Goal: Transaction & Acquisition: Register for event/course

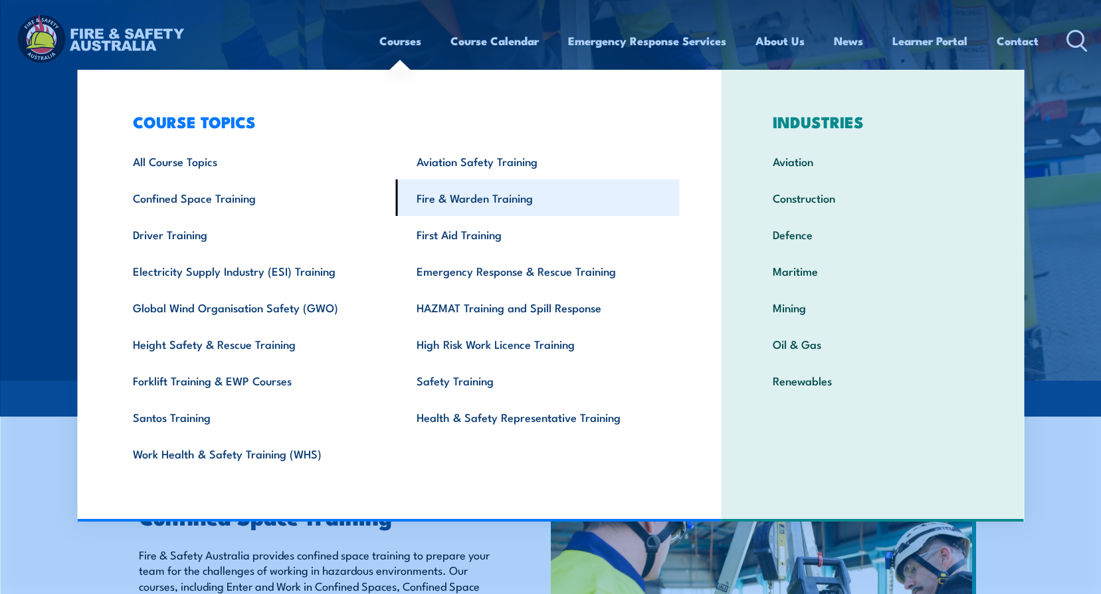
click at [473, 201] on link "Fire & Warden Training" at bounding box center [538, 197] width 284 height 37
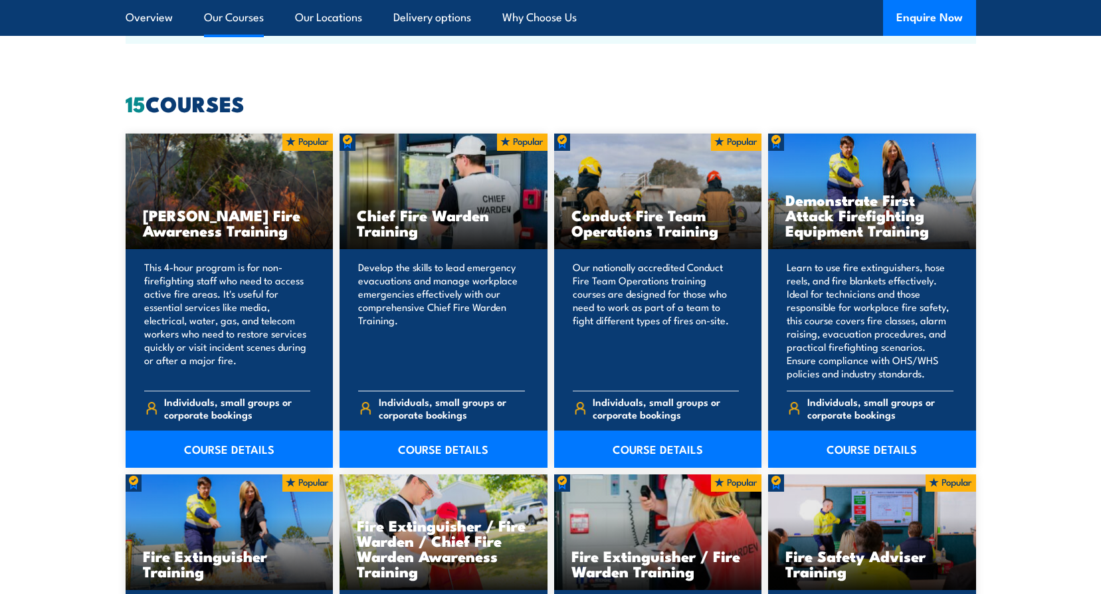
scroll to position [1329, 0]
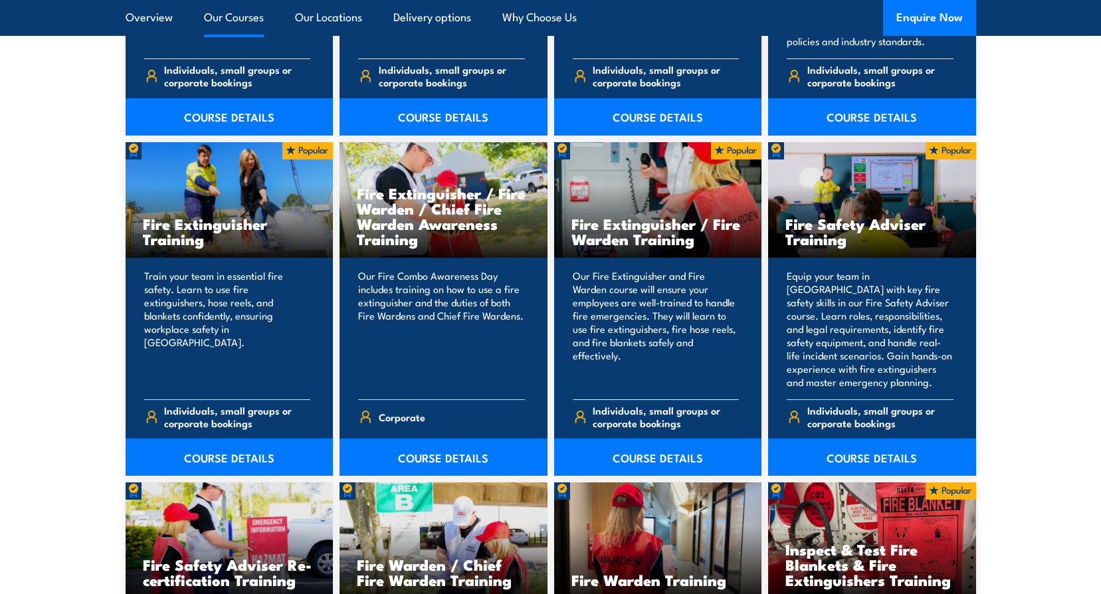
click at [734, 226] on h3 "Fire Extinguisher / Fire Warden Training" at bounding box center [657, 231] width 173 height 31
click at [684, 239] on h3 "Fire Extinguisher / Fire Warden Training" at bounding box center [657, 231] width 173 height 31
click at [654, 464] on link "COURSE DETAILS" at bounding box center [658, 456] width 208 height 37
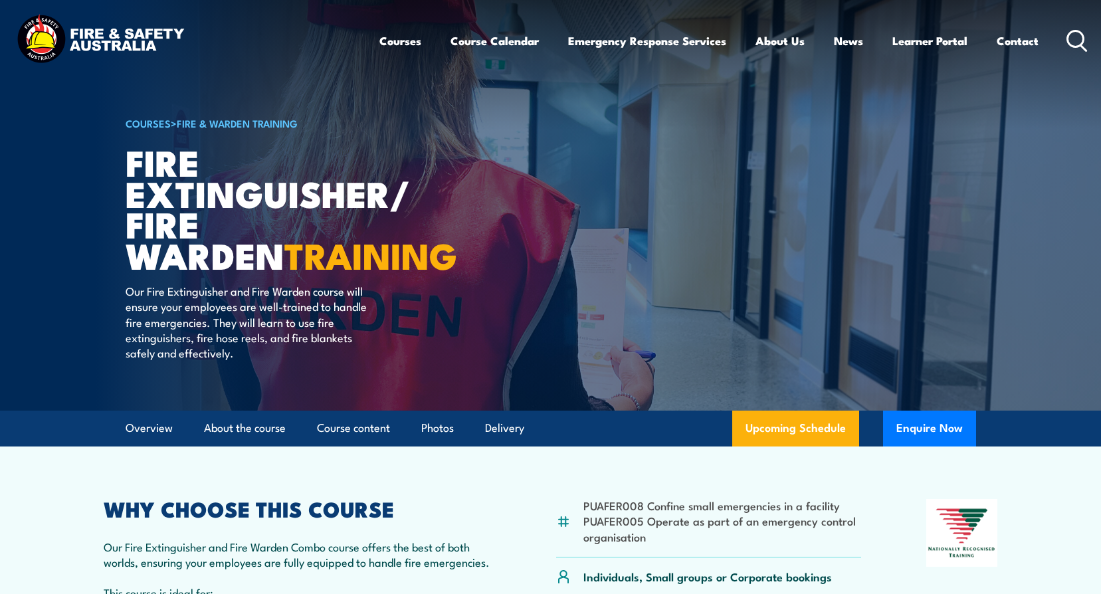
click at [1037, 349] on img at bounding box center [550, 205] width 1101 height 411
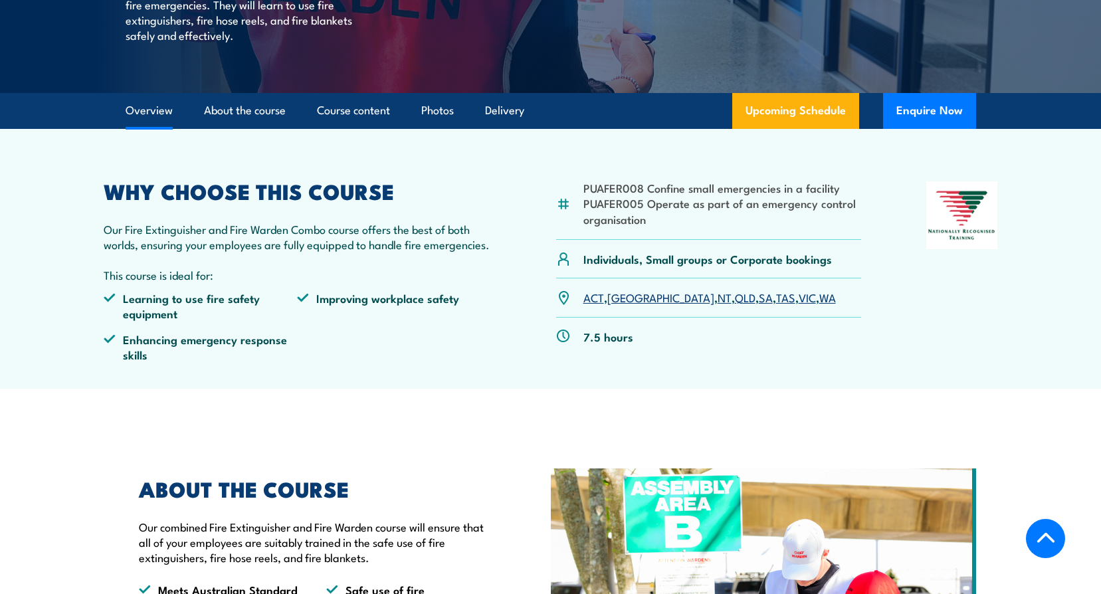
scroll to position [399, 0]
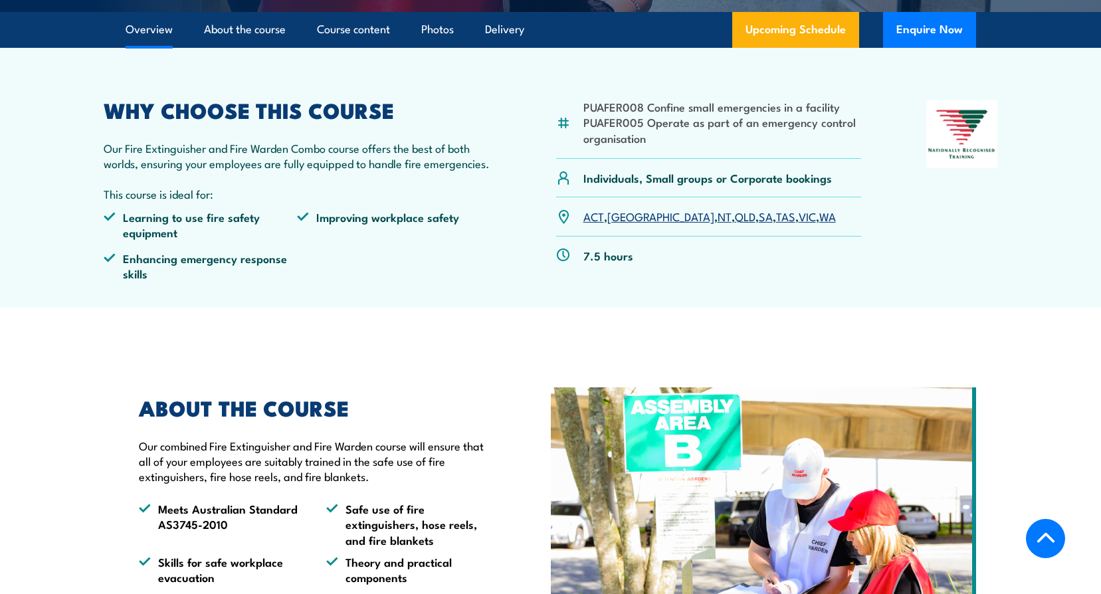
click at [717, 215] on link "NT" at bounding box center [724, 216] width 14 height 16
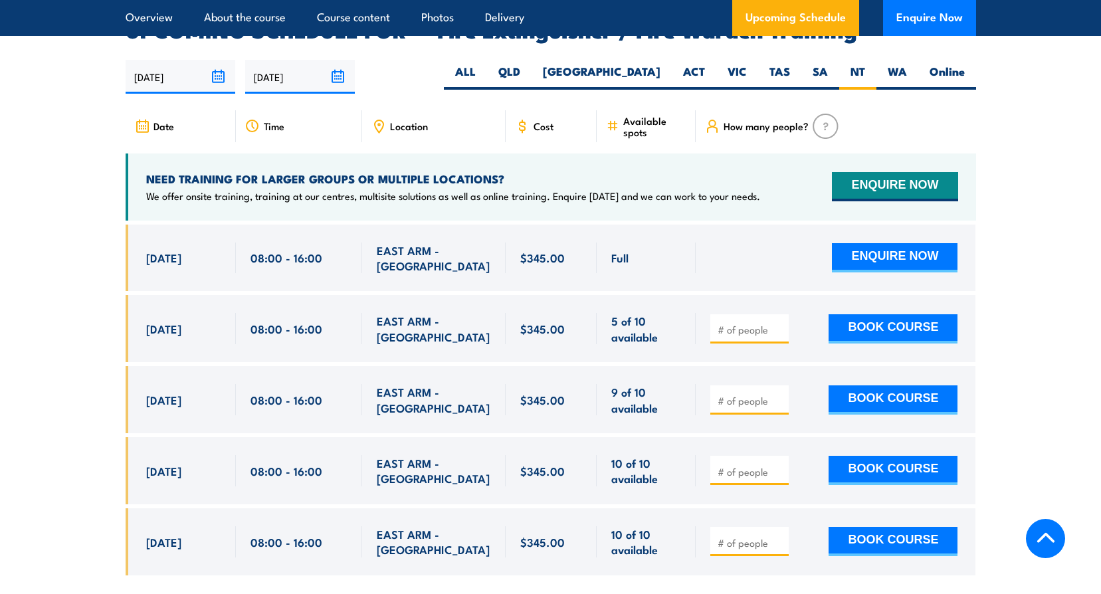
click at [727, 394] on input "number" at bounding box center [750, 400] width 66 height 13
type input "1"
click at [965, 382] on div "1 BOOK COURSE" at bounding box center [836, 399] width 280 height 67
click at [939, 385] on button "BOOK COURSE" at bounding box center [892, 399] width 129 height 29
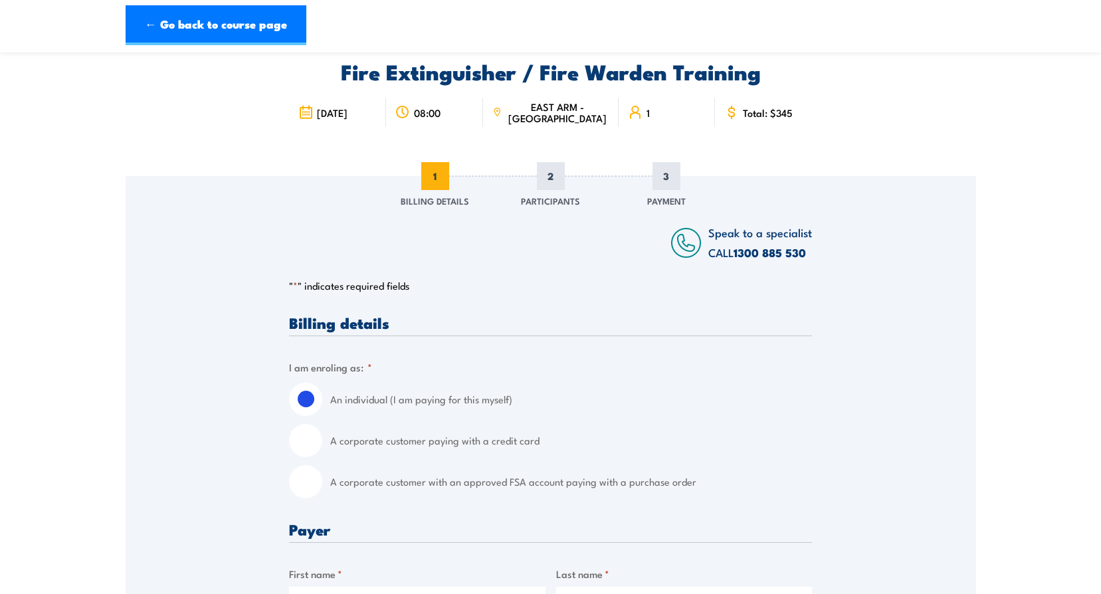
scroll to position [199, 0]
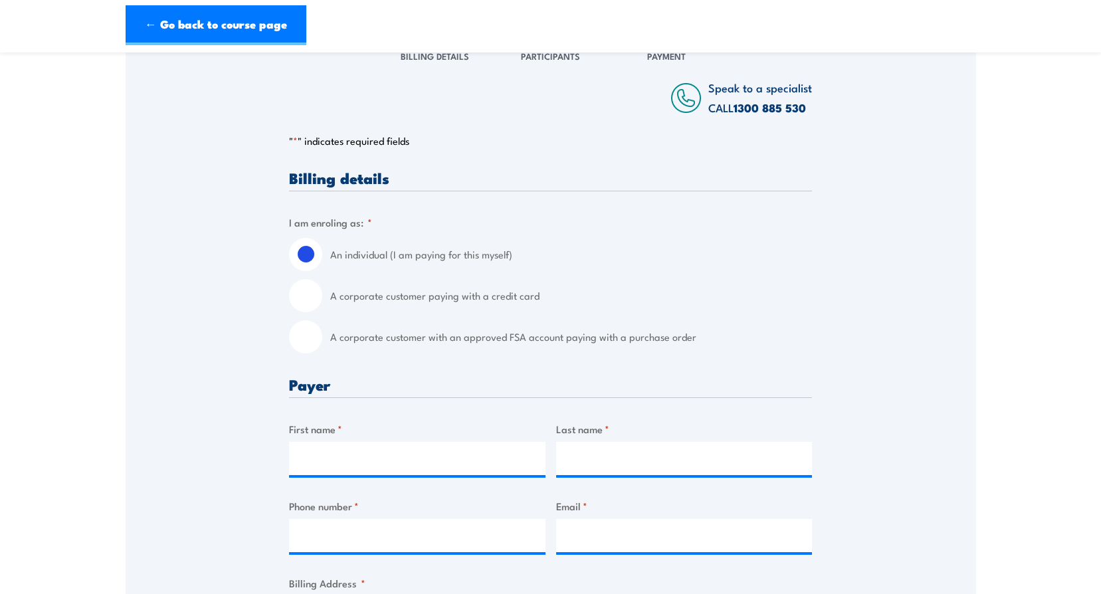
click at [304, 298] on input "A corporate customer paying with a credit card" at bounding box center [305, 295] width 33 height 33
radio input "true"
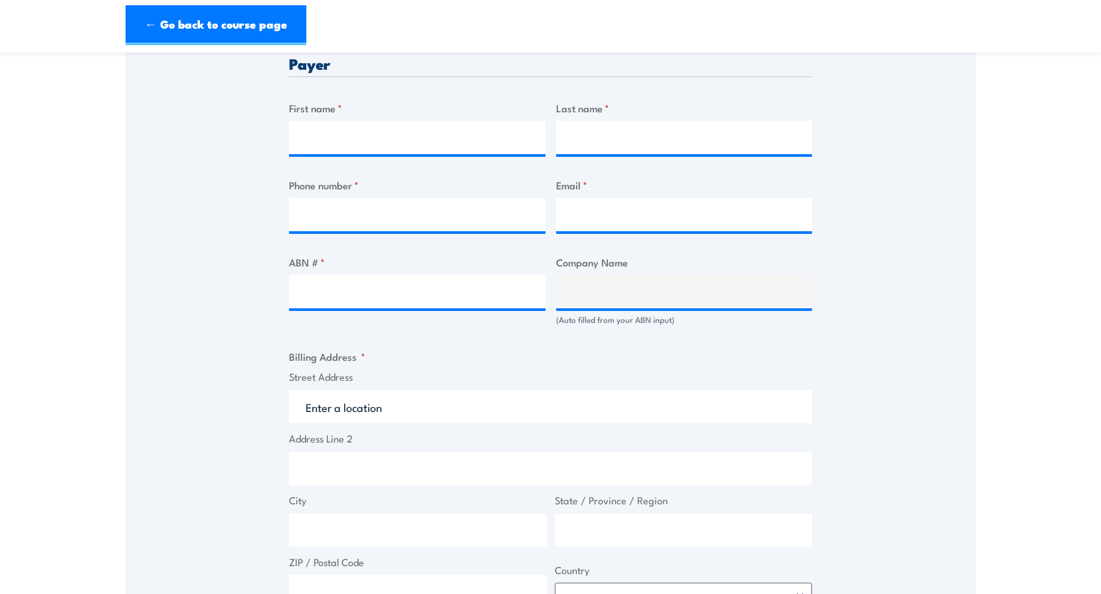
scroll to position [531, 0]
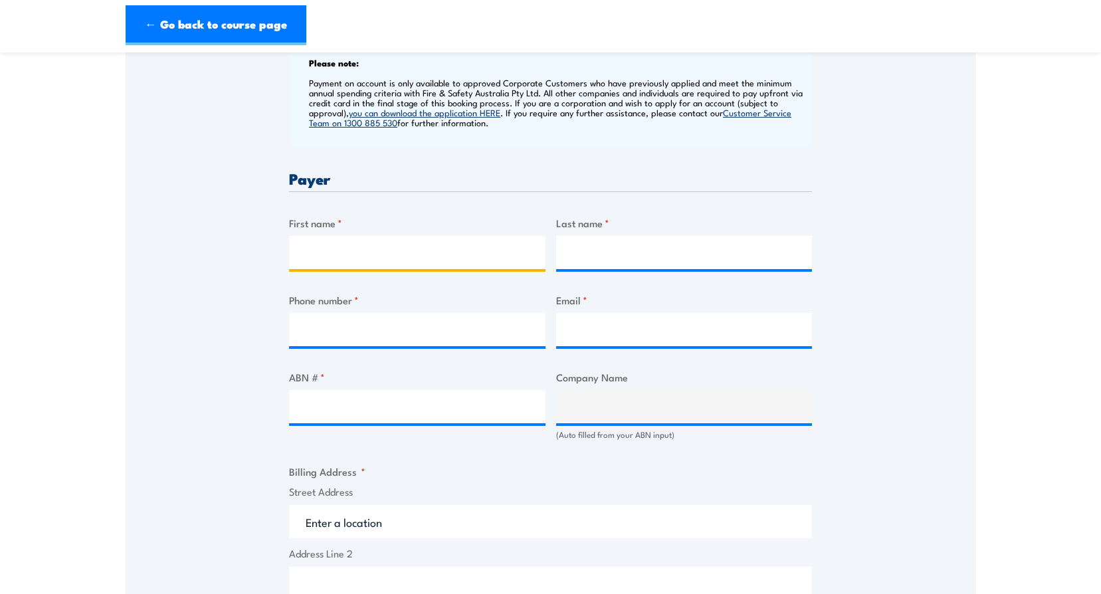
click at [380, 251] on input "First name *" at bounding box center [417, 252] width 256 height 33
type input "A"
type input "Bianca"
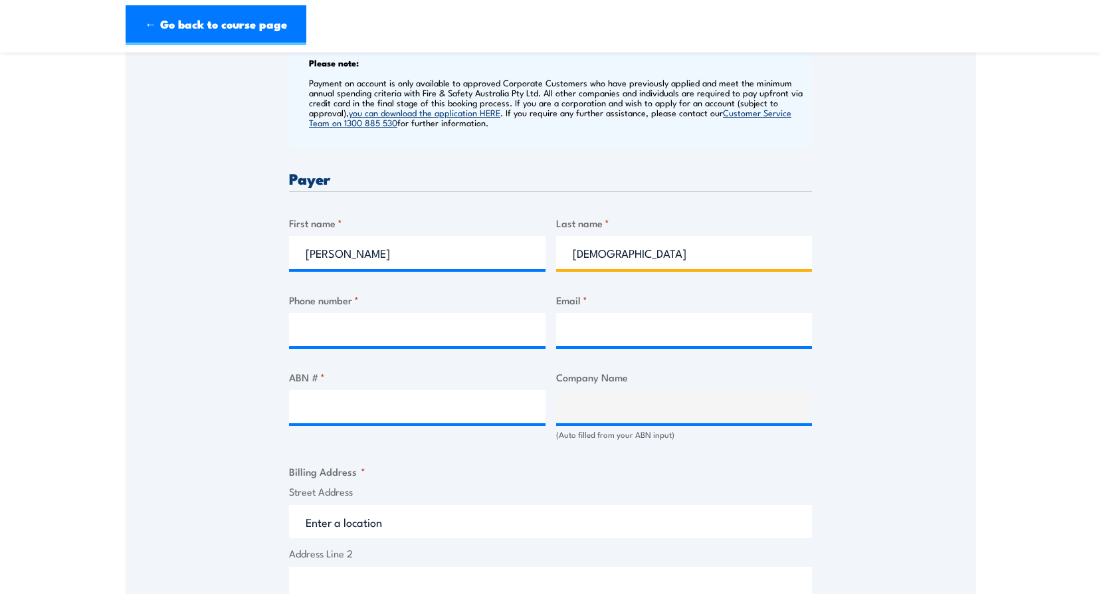
type input "Temple"
click at [350, 333] on input "Phone number *" at bounding box center [417, 329] width 256 height 33
type input "0882085735"
click at [605, 339] on input "Email *" at bounding box center [684, 329] width 256 height 33
type input "a"
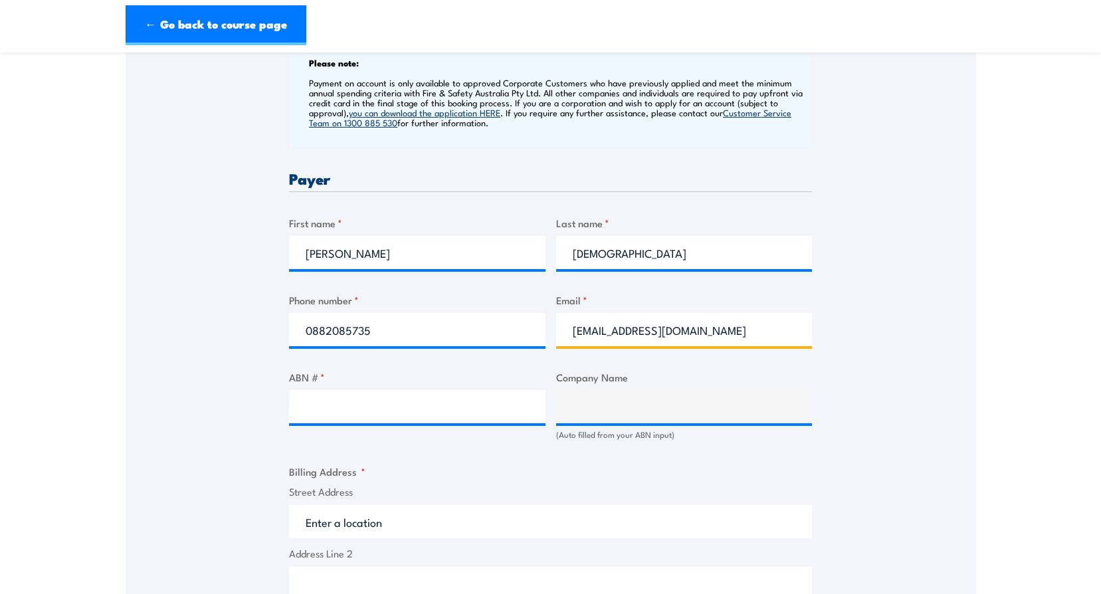
type input "btemple@policecu.com.au"
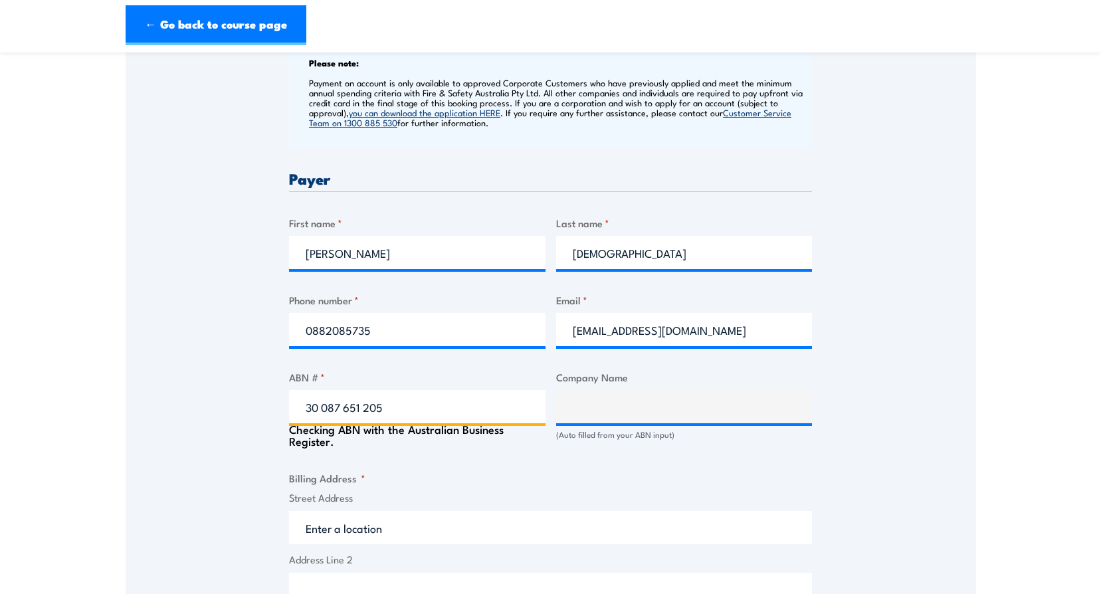
type input "30 087 651 205"
type input "POLICE CREDIT UNION LIMITED"
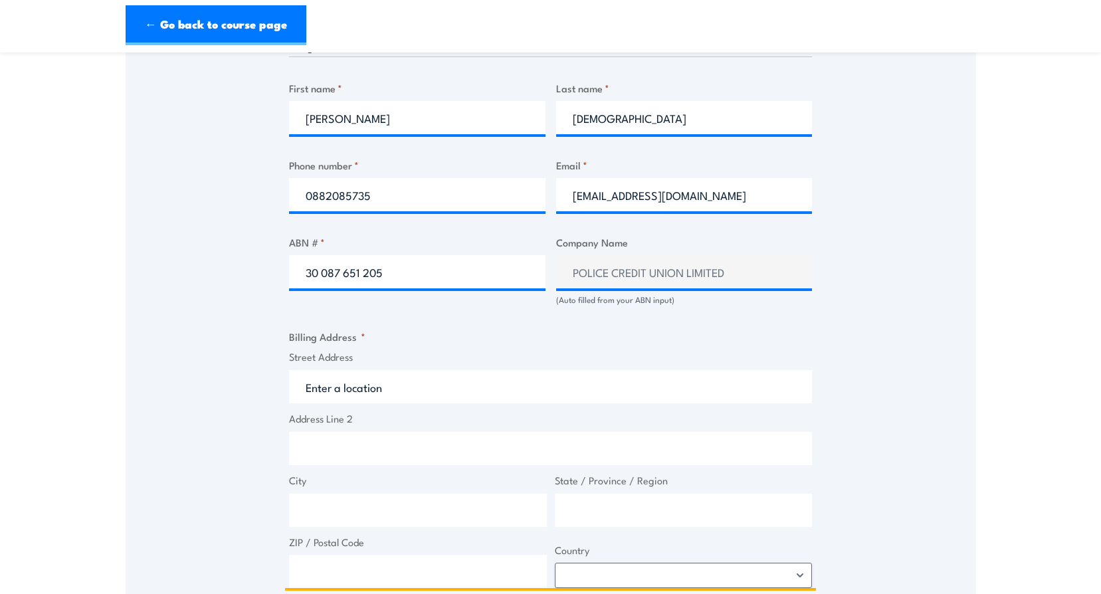
scroll to position [797, 0]
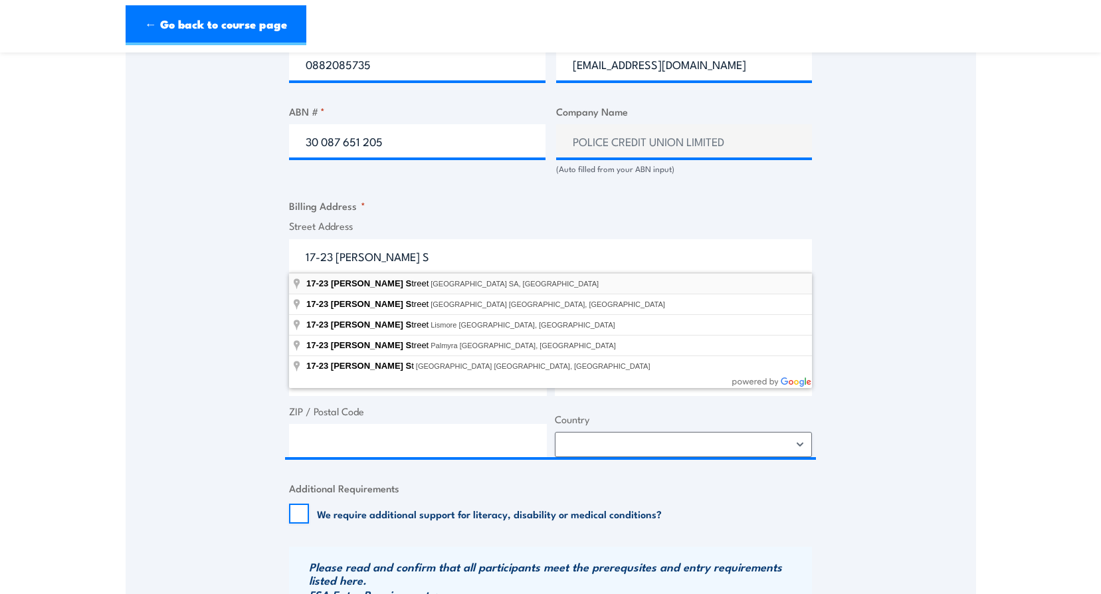
type input "17-23 Carrington Street, Adelaide SA, Australia"
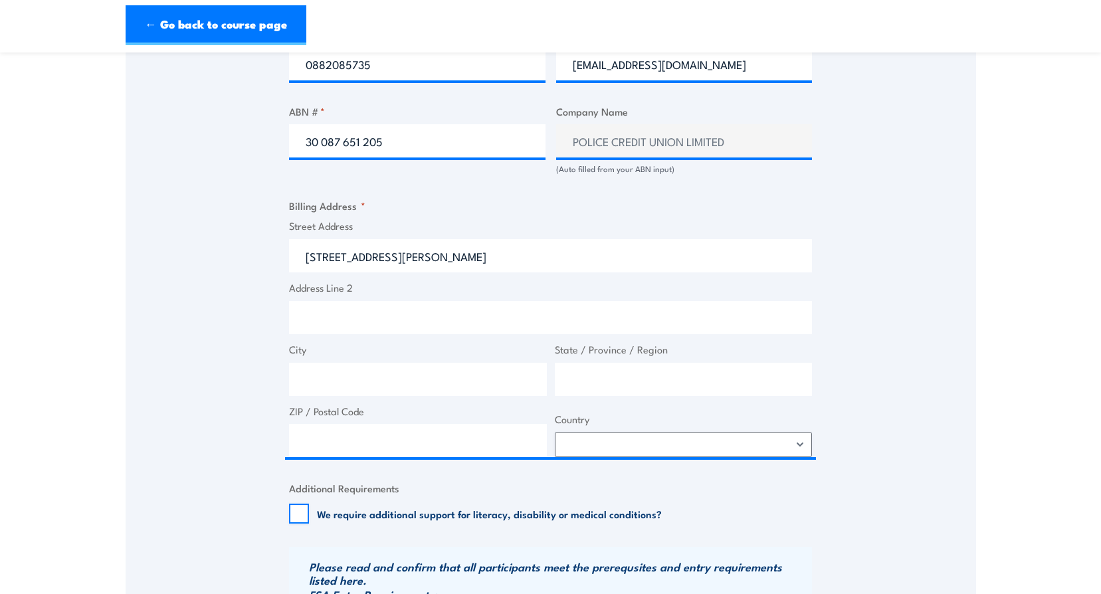
type input "17-23 Carrington St"
type input "Adelaide"
type input "South Australia"
type input "5000"
select select "Australia"
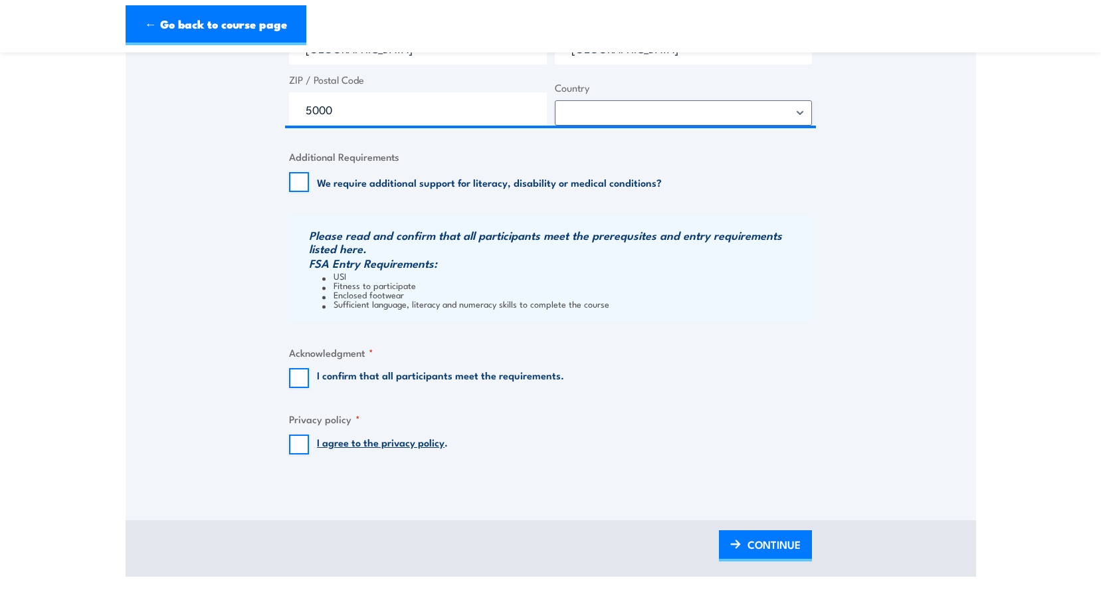
scroll to position [1129, 0]
click at [299, 381] on input "I confirm that all participants meet the requirements." at bounding box center [299, 377] width 20 height 20
checkbox input "true"
click at [302, 448] on input "I agree to the privacy policy ." at bounding box center [299, 444] width 20 height 20
checkbox input "true"
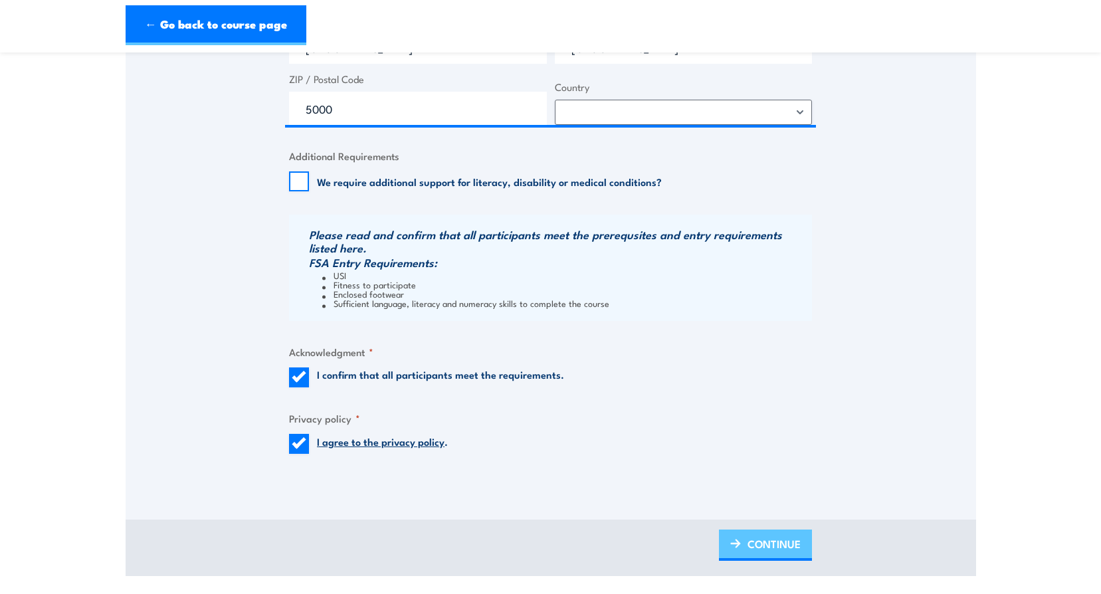
click at [758, 540] on span "CONTINUE" at bounding box center [773, 543] width 53 height 35
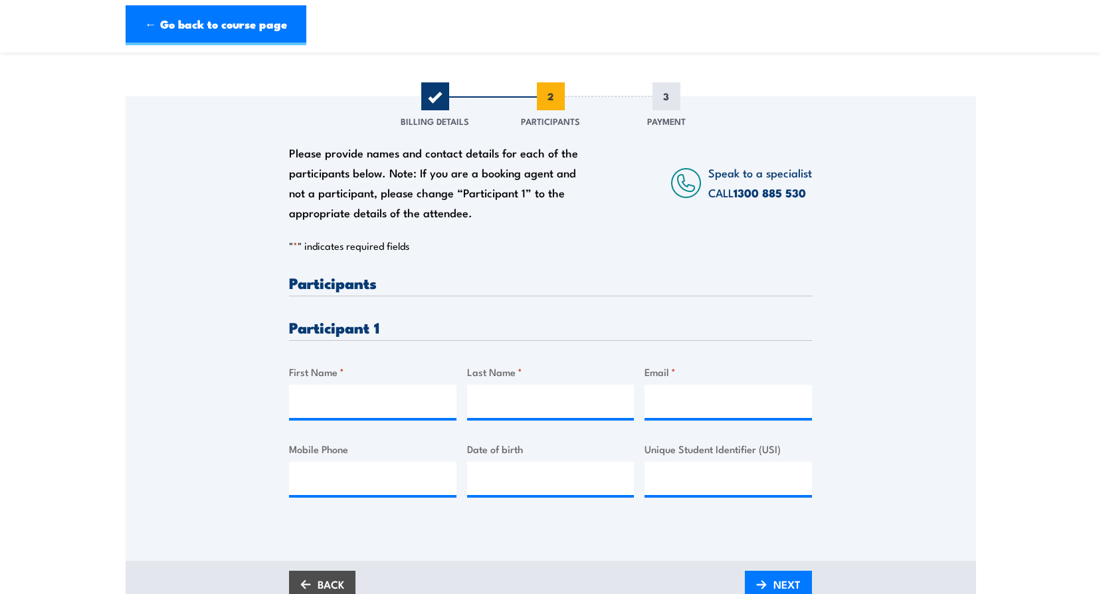
scroll to position [199, 0]
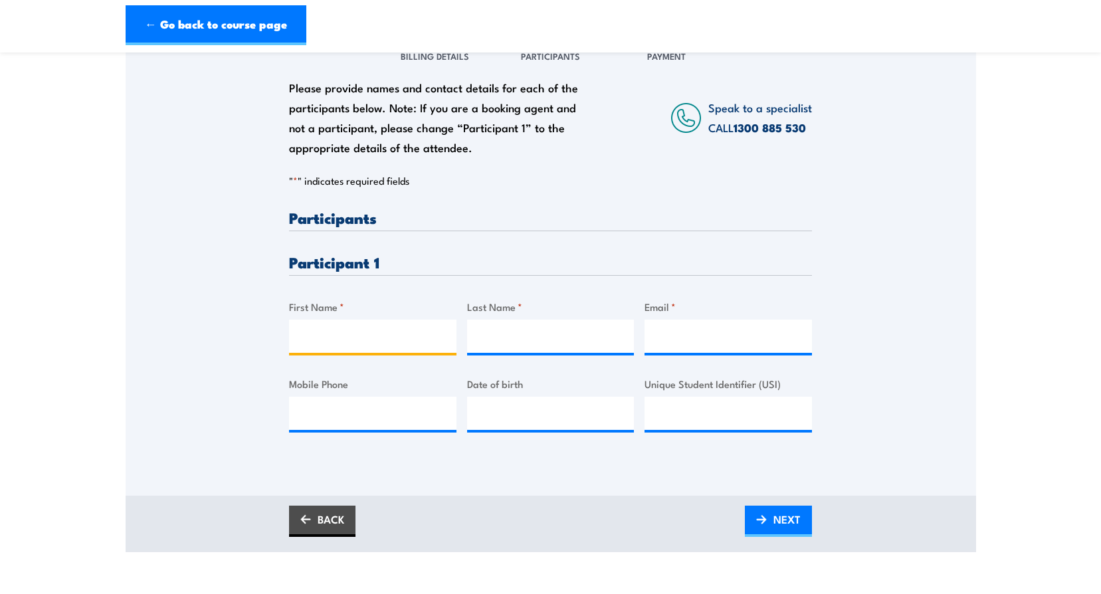
click at [341, 345] on input "First Name *" at bounding box center [372, 336] width 167 height 33
type input "Melinda"
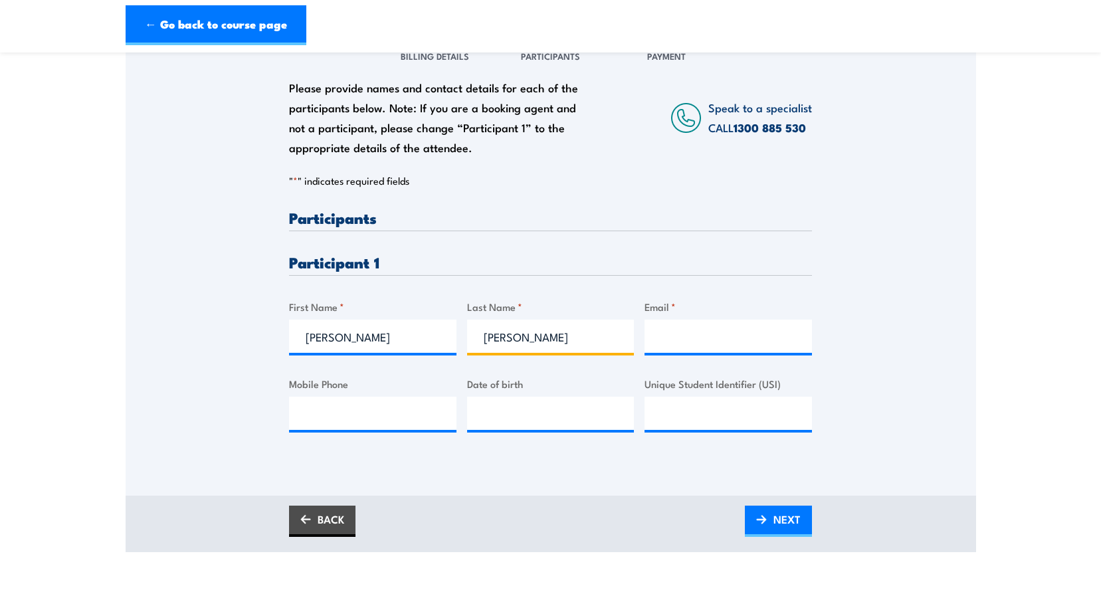
type input "Whelan"
type input "mwhelan@policecu.com.au"
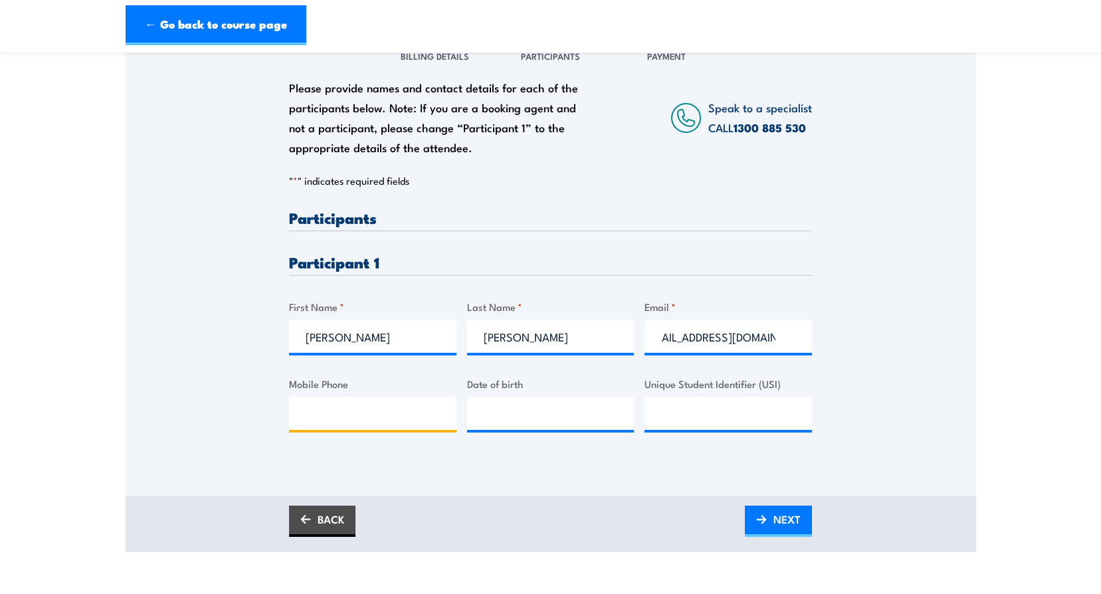
scroll to position [0, 0]
click at [764, 341] on input "mwhelan@policecu.com.au" at bounding box center [727, 336] width 167 height 33
click at [363, 415] on input "Mobile Phone" at bounding box center [372, 413] width 167 height 33
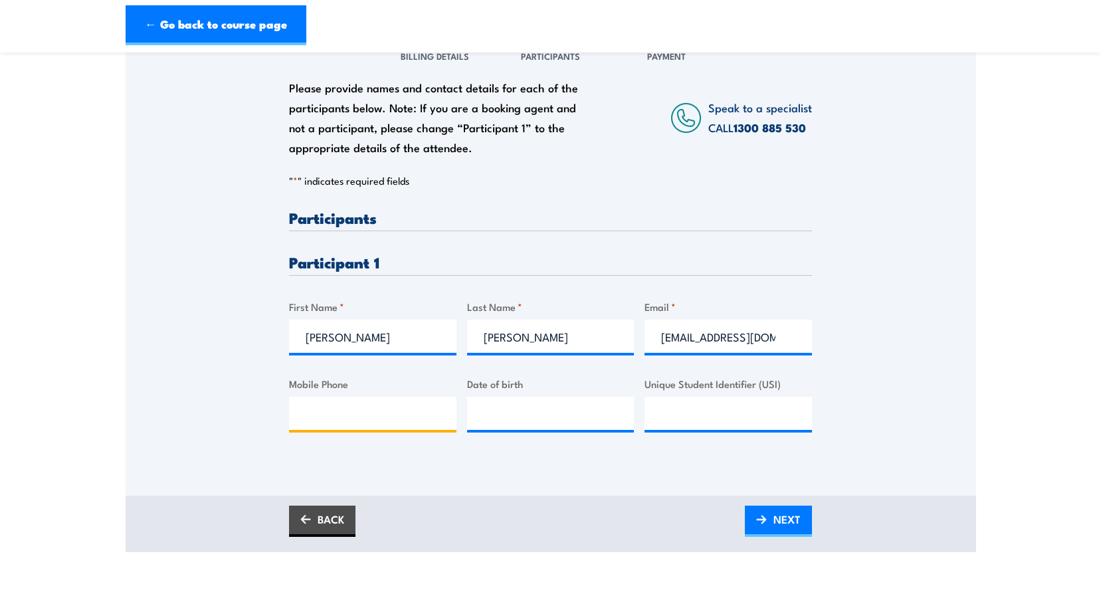
click at [379, 417] on input "Mobile Phone" at bounding box center [372, 413] width 167 height 33
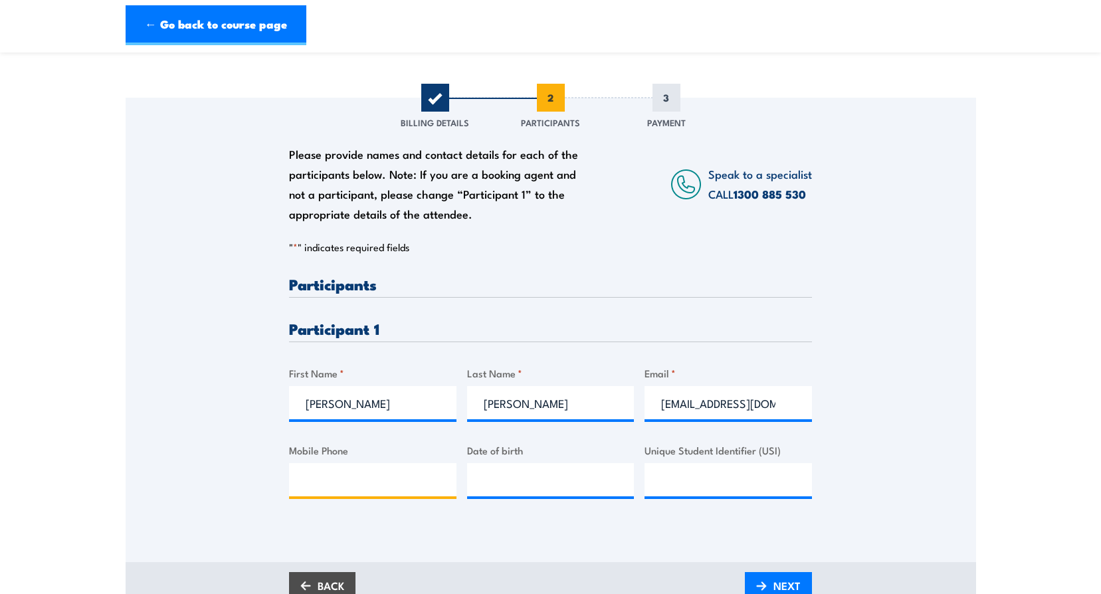
scroll to position [332, 0]
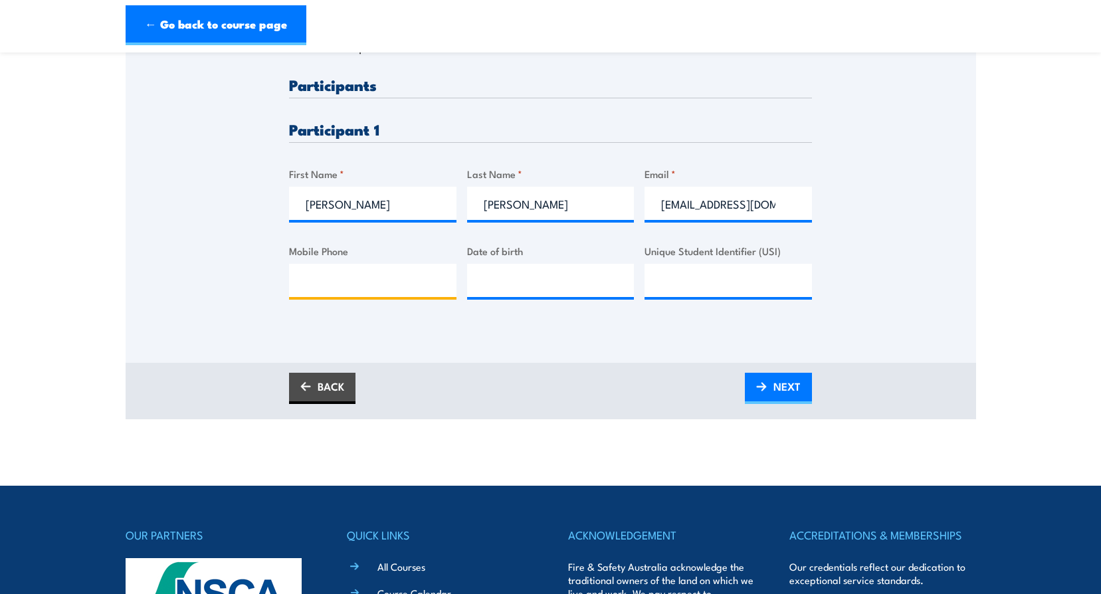
click at [415, 281] on input "Mobile Phone" at bounding box center [372, 280] width 167 height 33
paste input "0417 870 490"
type input "0417 870 490"
click at [549, 287] on input "__/__/____" at bounding box center [550, 280] width 167 height 33
type input "09/12/76__"
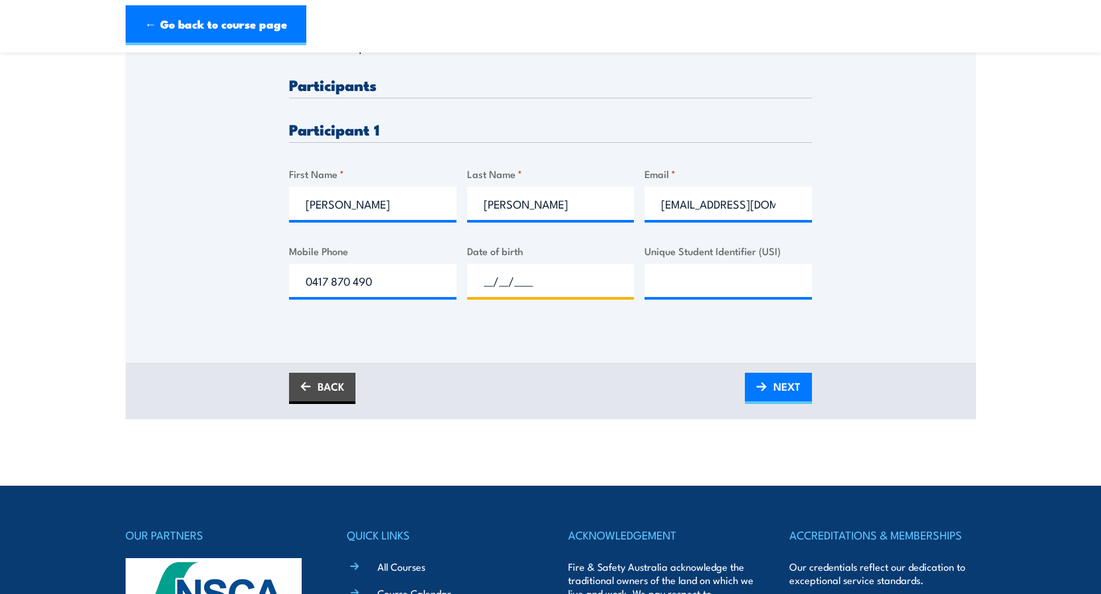
click at [547, 287] on input "__/__/____" at bounding box center [550, 280] width 167 height 33
type input "09/12/1976"
click at [716, 266] on input "Unique Student Identifier (USI)" at bounding box center [727, 280] width 167 height 33
paste input "A38N6XMB2U."
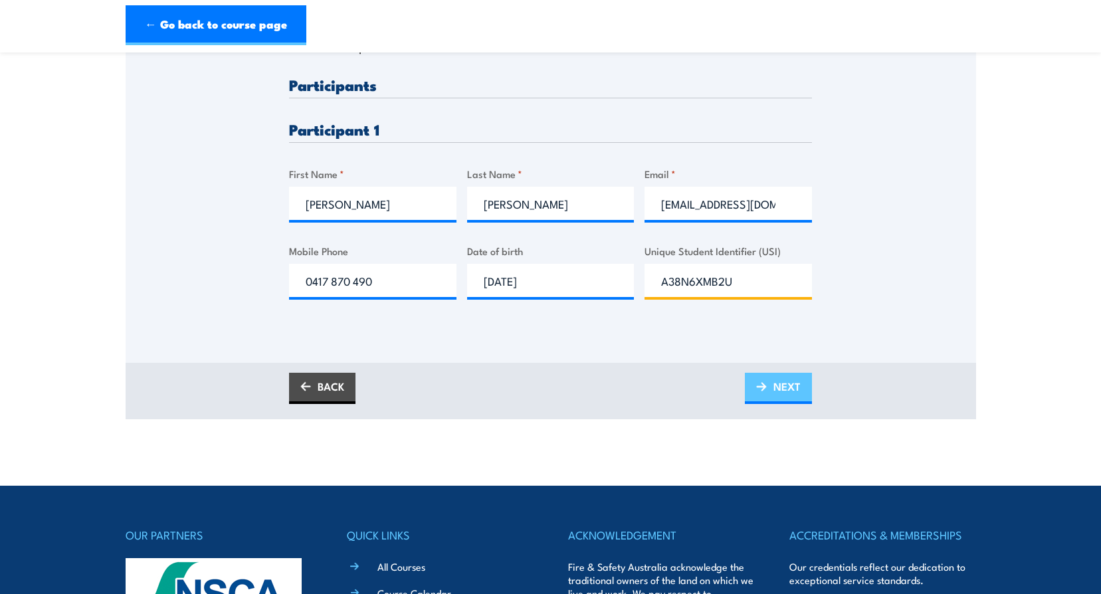
type input "A38N6XMB2U"
click at [800, 381] on span "NEXT" at bounding box center [786, 386] width 27 height 35
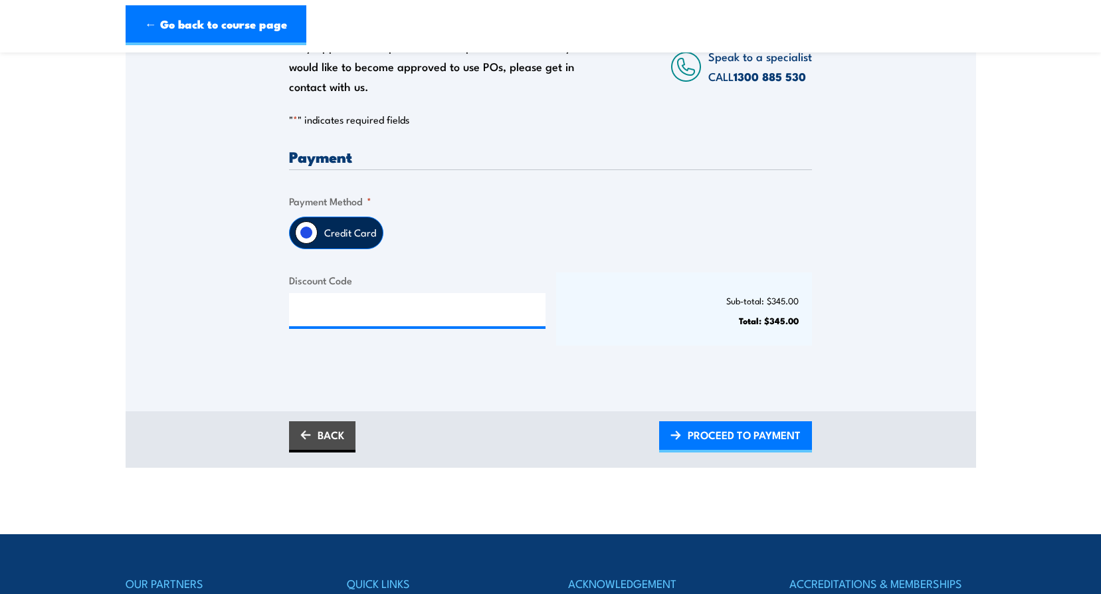
scroll to position [266, 0]
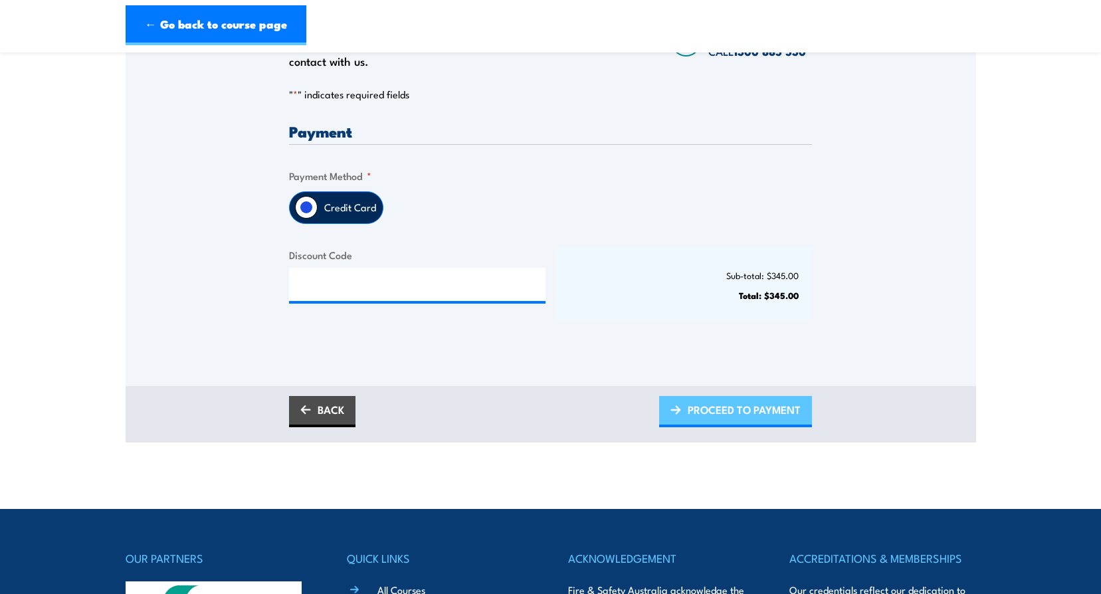
click at [769, 411] on span "PROCEED TO PAYMENT" at bounding box center [744, 409] width 113 height 35
